Goal: Task Accomplishment & Management: Manage account settings

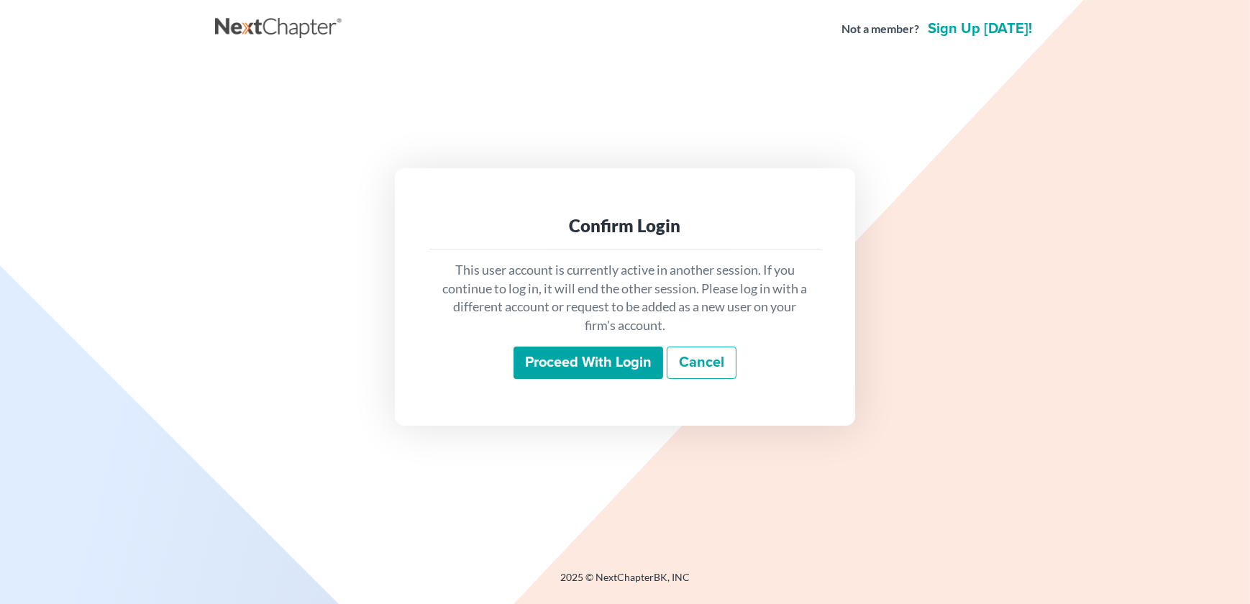
click at [526, 359] on input "Proceed with login" at bounding box center [589, 363] width 150 height 33
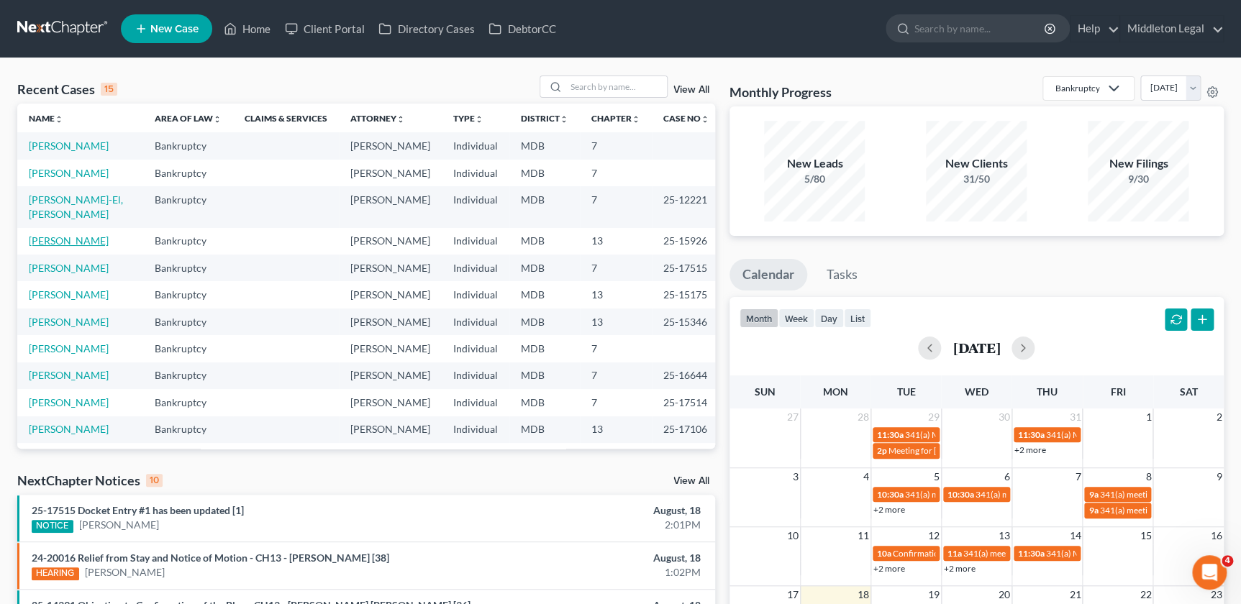
click at [89, 234] on link "[PERSON_NAME]" at bounding box center [69, 240] width 80 height 12
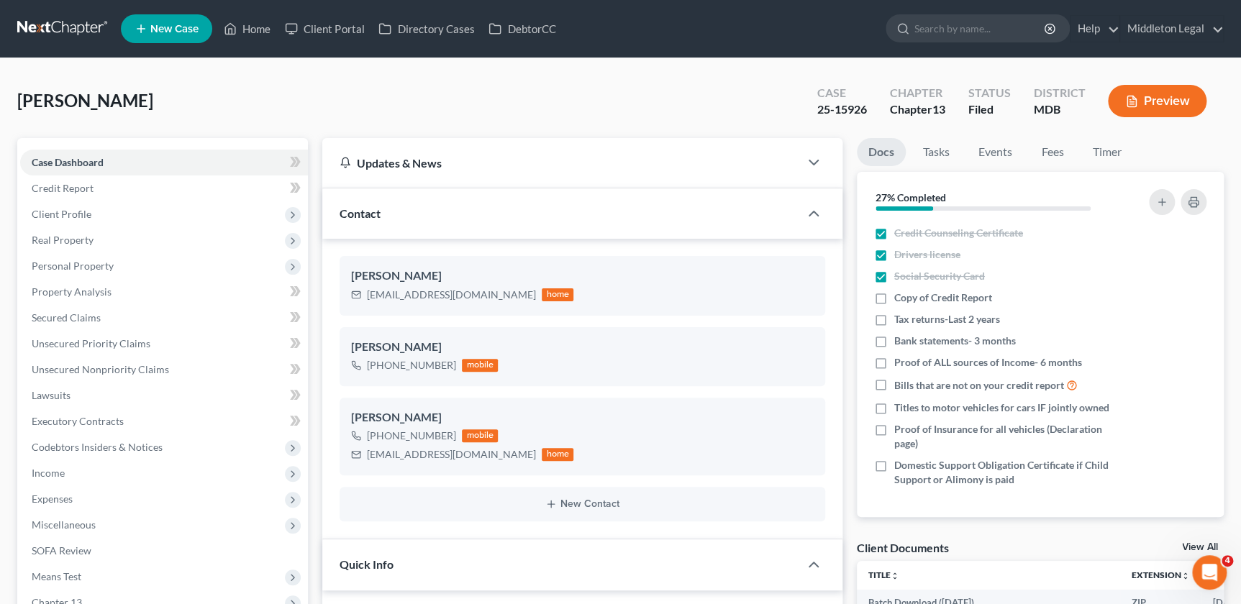
scroll to position [1178, 0]
click at [894, 292] on label "Copy of Credit Report" at bounding box center [943, 298] width 98 height 14
click at [900, 292] on input "Copy of Credit Report" at bounding box center [904, 295] width 9 height 9
checkbox input "true"
